Goal: Task Accomplishment & Management: Use online tool/utility

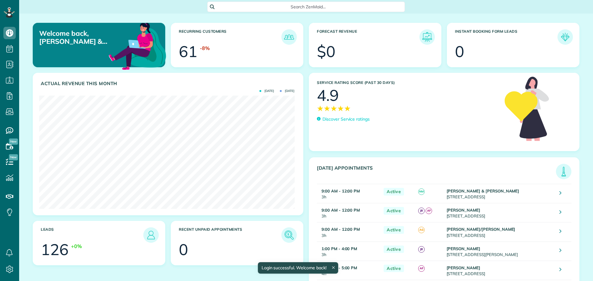
scroll to position [113, 255]
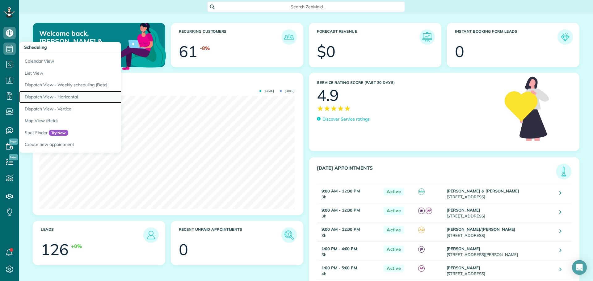
click at [61, 96] on link "Dispatch View - Horizontal" at bounding box center [96, 97] width 154 height 12
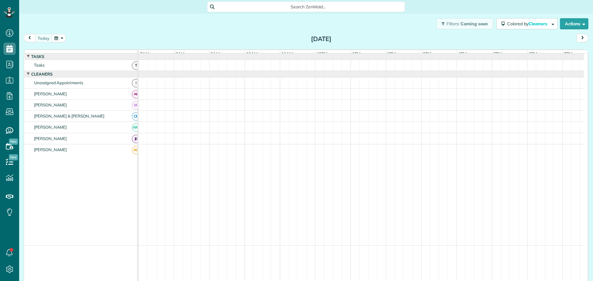
scroll to position [5, 0]
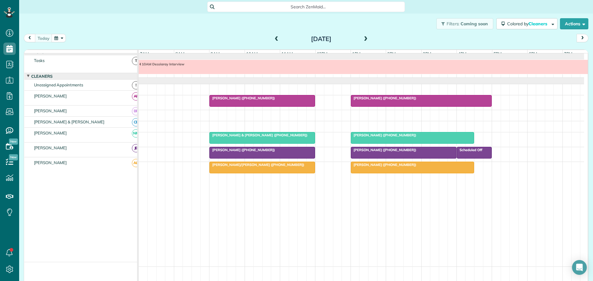
click at [364, 37] on span at bounding box center [365, 39] width 7 height 6
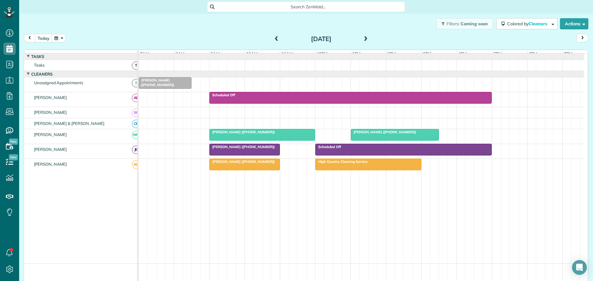
click at [274, 38] on span at bounding box center [276, 39] width 7 height 6
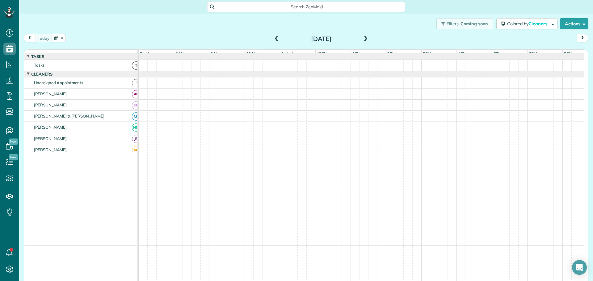
scroll to position [5, 0]
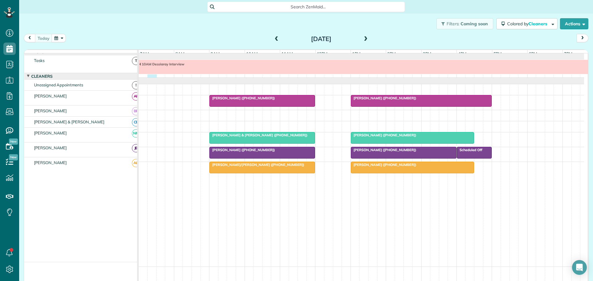
click at [151, 77] on div "10AM Dessiaray Interview" at bounding box center [361, 69] width 445 height 18
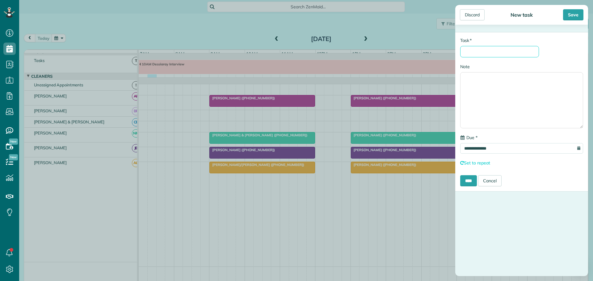
click at [485, 53] on input "* Task" at bounding box center [499, 51] width 79 height 11
type input "**********"
drag, startPoint x: 468, startPoint y: 181, endPoint x: 458, endPoint y: 183, distance: 10.5
click at [468, 181] on input "****" at bounding box center [468, 180] width 17 height 11
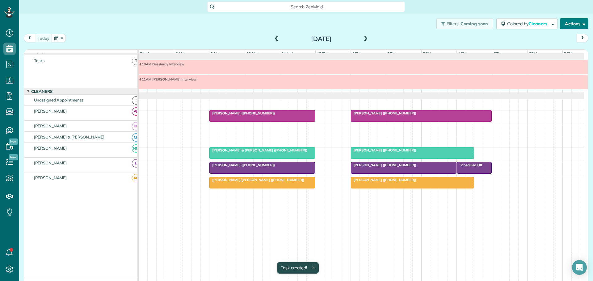
click at [567, 23] on button "Actions" at bounding box center [573, 23] width 28 height 11
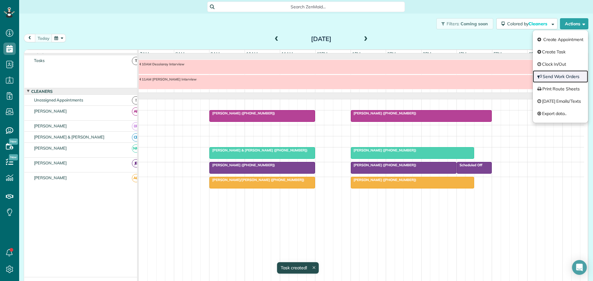
click at [547, 76] on link "Send Work Orders" at bounding box center [559, 76] width 55 height 12
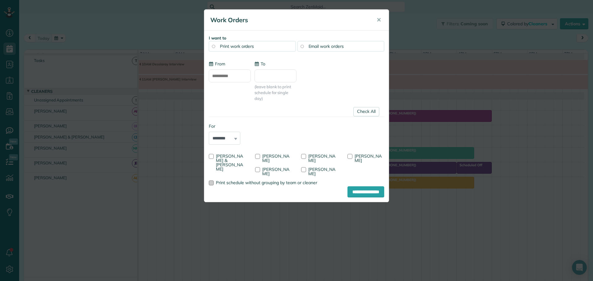
type input "**********"
click at [212, 156] on div at bounding box center [211, 156] width 5 height 5
click at [257, 156] on div at bounding box center [257, 156] width 5 height 5
click at [378, 19] on span "✕" at bounding box center [378, 19] width 5 height 7
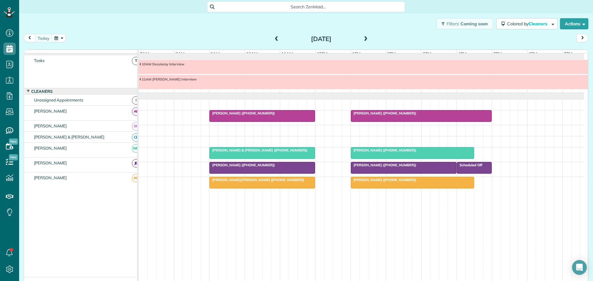
click at [386, 152] on span "RYSE Rental (+18282732664)" at bounding box center [383, 150] width 66 height 4
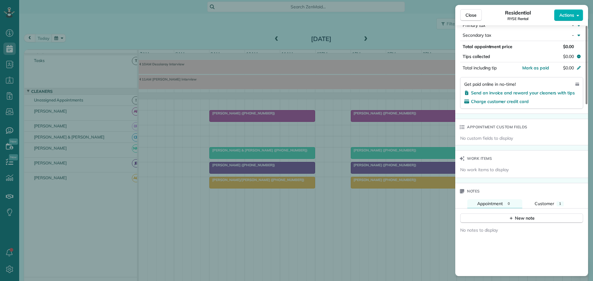
scroll to position [402, 0]
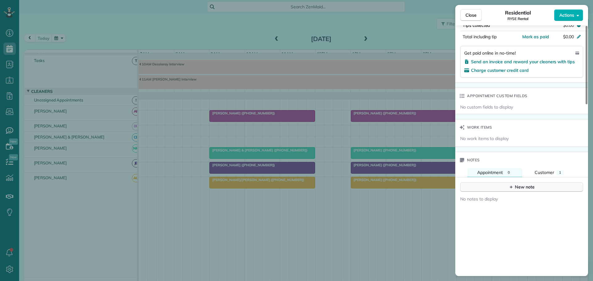
click at [519, 184] on div "New note" at bounding box center [521, 187] width 26 height 6
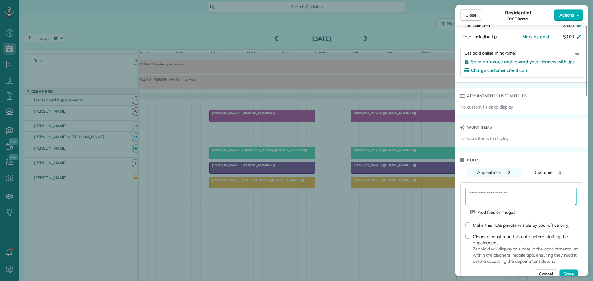
click at [473, 188] on textarea at bounding box center [520, 197] width 111 height 18
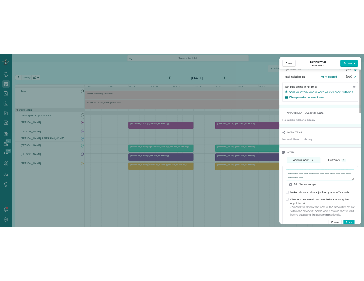
scroll to position [16, 0]
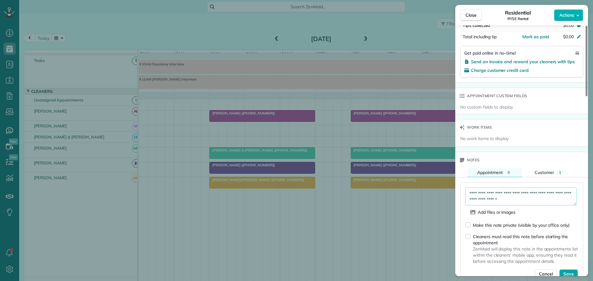
type textarea "**********"
click at [572, 271] on span "Save" at bounding box center [568, 274] width 10 height 6
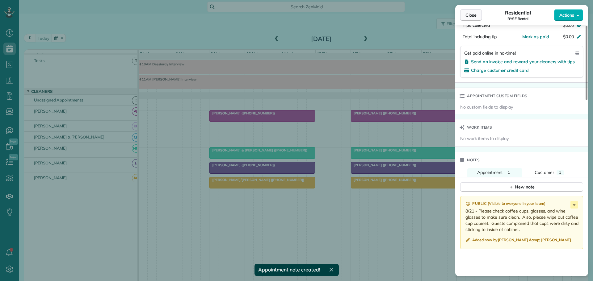
click at [470, 12] on span "Close" at bounding box center [470, 15] width 11 height 6
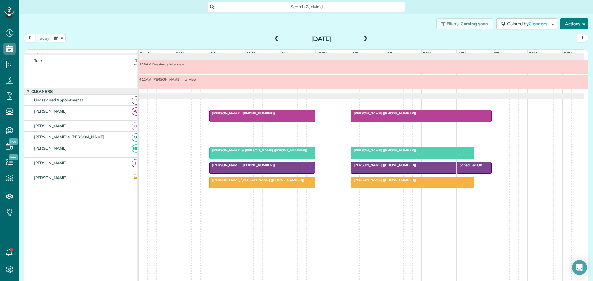
click at [570, 20] on button "Actions" at bounding box center [573, 23] width 28 height 11
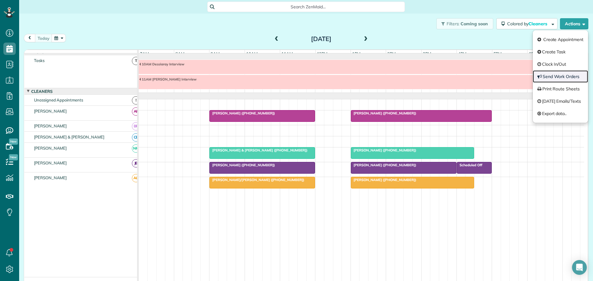
click at [549, 77] on link "Send Work Orders" at bounding box center [559, 76] width 55 height 12
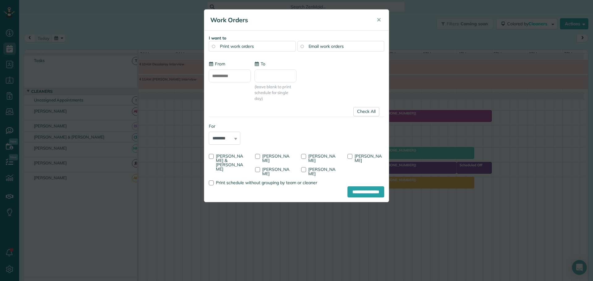
type input "**********"
click at [210, 156] on div at bounding box center [211, 156] width 5 height 5
click at [302, 155] on div at bounding box center [303, 156] width 5 height 5
click at [348, 156] on div at bounding box center [349, 156] width 5 height 5
click at [355, 186] on input "**********" at bounding box center [365, 191] width 37 height 11
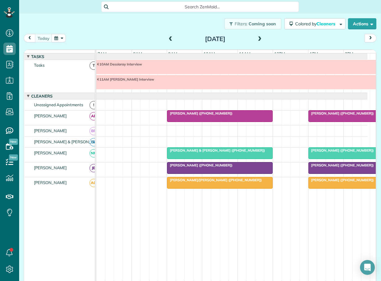
click at [167, 38] on span at bounding box center [170, 39] width 7 height 6
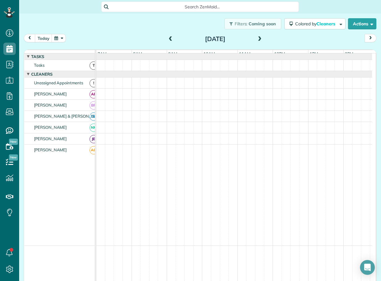
scroll to position [5, 0]
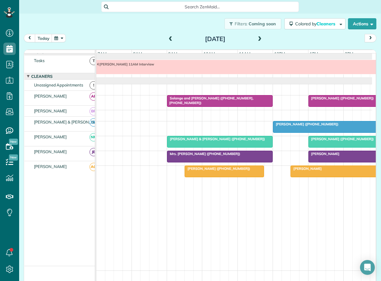
click at [332, 100] on span "Kimberly Humphrey (+19124647201)" at bounding box center [341, 98] width 66 height 4
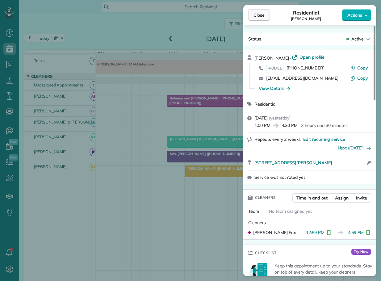
click at [261, 17] on span "Close" at bounding box center [258, 15] width 11 height 6
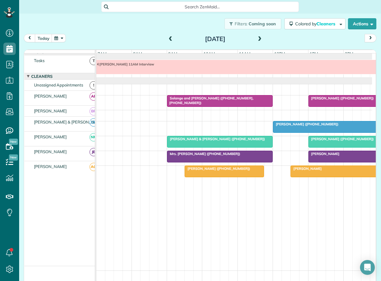
click at [332, 141] on span "Carrie Policinski (+19197410777)" at bounding box center [341, 139] width 66 height 4
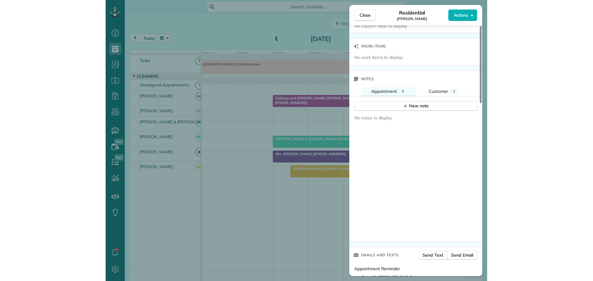
scroll to position [307, 0]
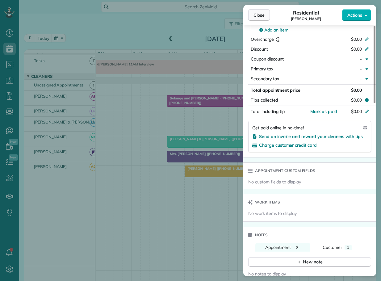
click at [258, 15] on span "Close" at bounding box center [258, 15] width 11 height 6
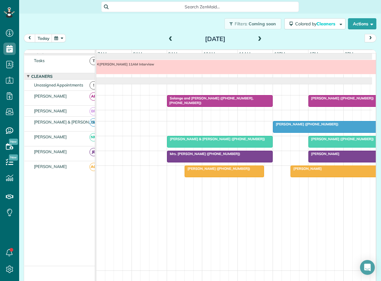
click at [213, 141] on span "Tom & Cindy Wilson (+15613386425)" at bounding box center [216, 139] width 98 height 4
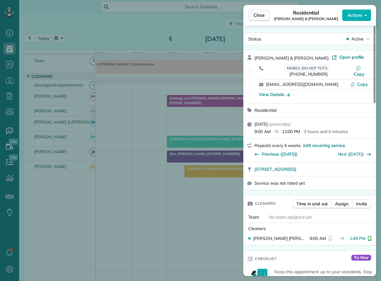
click at [261, 17] on span "Close" at bounding box center [258, 15] width 11 height 6
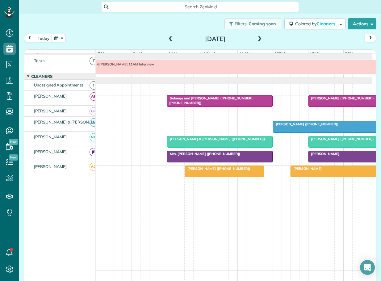
click at [329, 141] on span "Carrie Policinski (+19197410777)" at bounding box center [341, 139] width 66 height 4
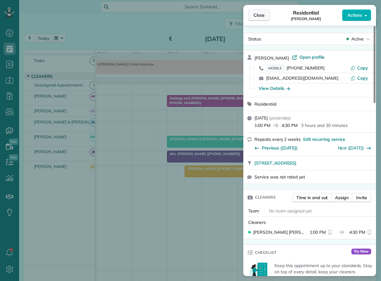
click at [261, 14] on span "Close" at bounding box center [258, 15] width 11 height 6
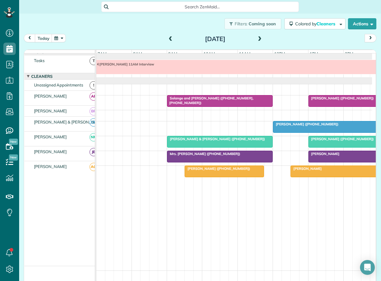
click at [332, 156] on span "Daniel Rogers" at bounding box center [324, 154] width 32 height 4
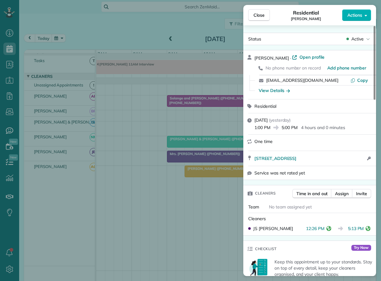
drag, startPoint x: 254, startPoint y: 16, endPoint x: 273, endPoint y: 27, distance: 22.2
click at [254, 16] on span "Close" at bounding box center [258, 15] width 11 height 6
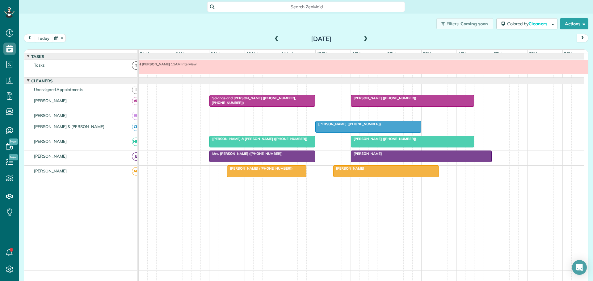
click at [41, 36] on button "today" at bounding box center [43, 38] width 17 height 8
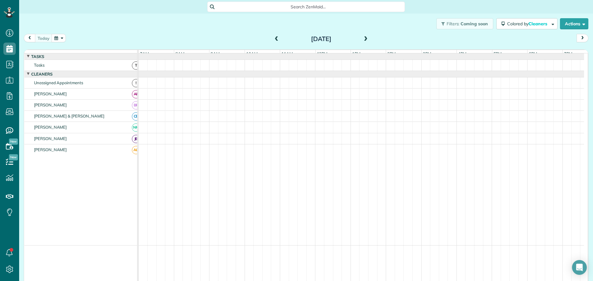
scroll to position [5, 0]
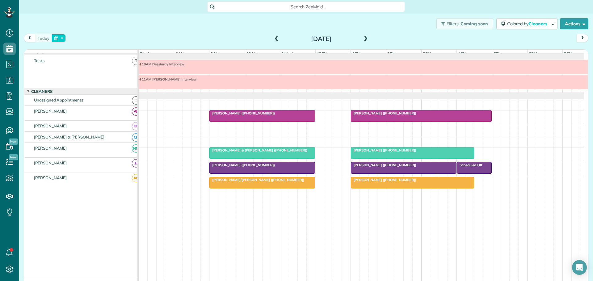
click at [60, 38] on button "button" at bounding box center [59, 38] width 14 height 8
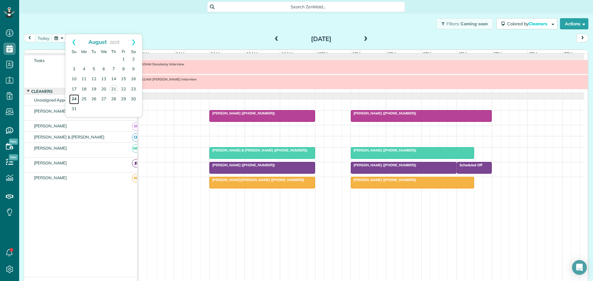
click at [75, 98] on link "24" at bounding box center [74, 99] width 10 height 10
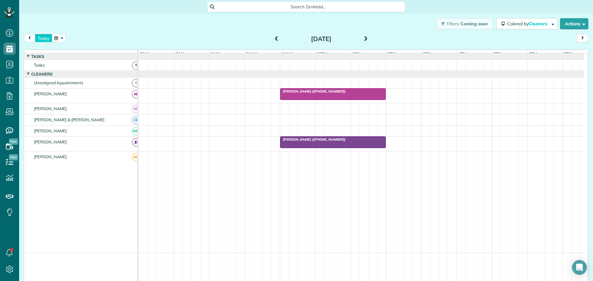
click at [44, 40] on button "today" at bounding box center [43, 38] width 17 height 8
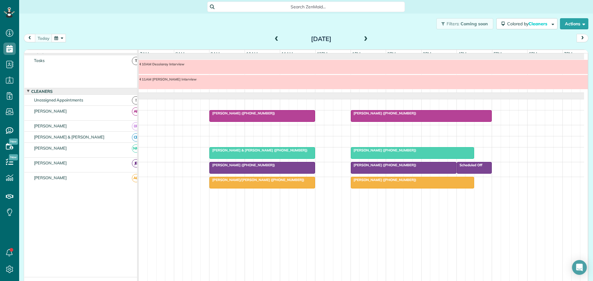
click at [247, 121] on div at bounding box center [262, 115] width 105 height 11
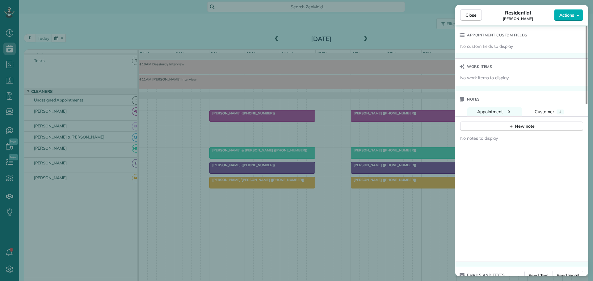
scroll to position [494, 0]
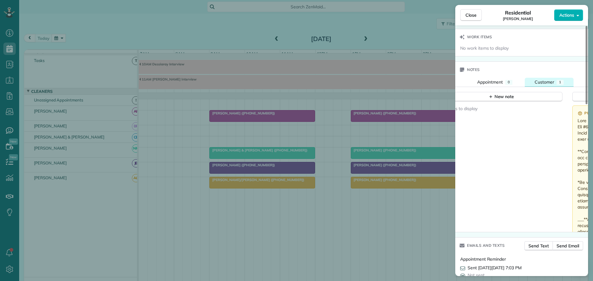
click at [545, 78] on button "Customer 1" at bounding box center [548, 82] width 49 height 9
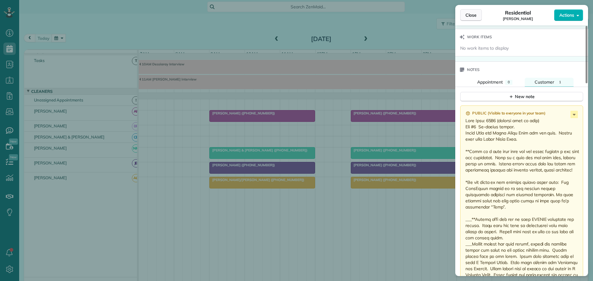
click at [471, 16] on span "Close" at bounding box center [470, 15] width 11 height 6
